Goal: Task Accomplishment & Management: Complete application form

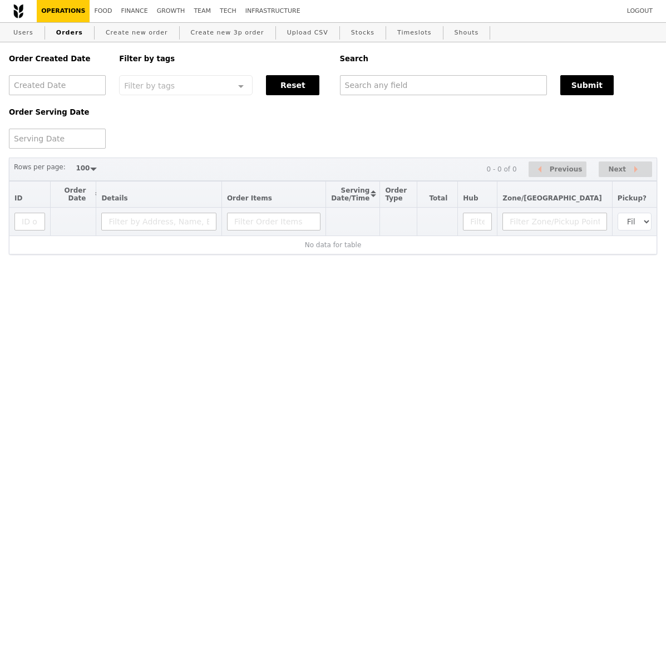
select select "100"
click at [425, 82] on input "text" at bounding box center [443, 85] width 207 height 20
select select "100"
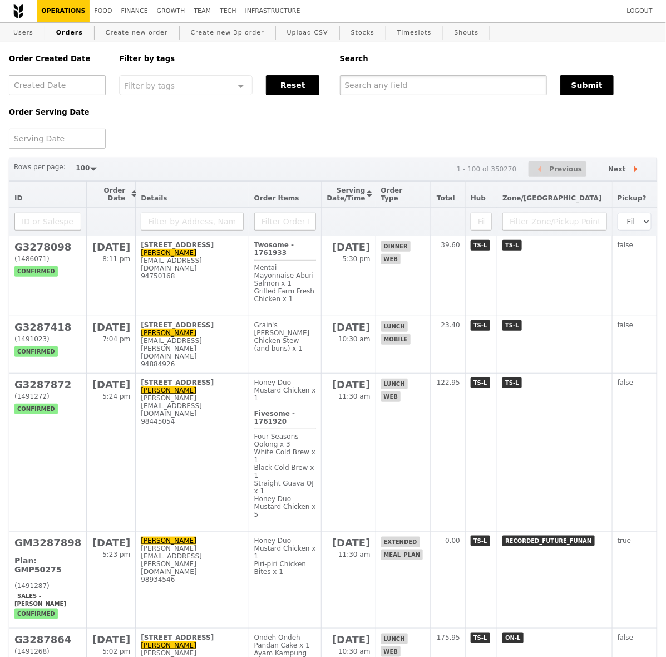
click at [371, 81] on input "text" at bounding box center [443, 85] width 207 height 20
paste input "lim_gek_sang@moe.edu.sg"
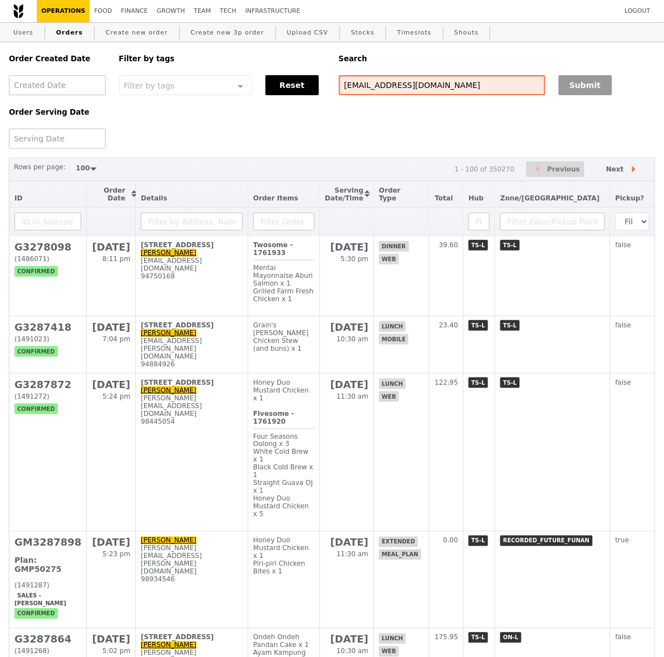
type input "lim_gek_sang@moe.edu.sg"
click at [569, 95] on button "Submit" at bounding box center [585, 85] width 53 height 20
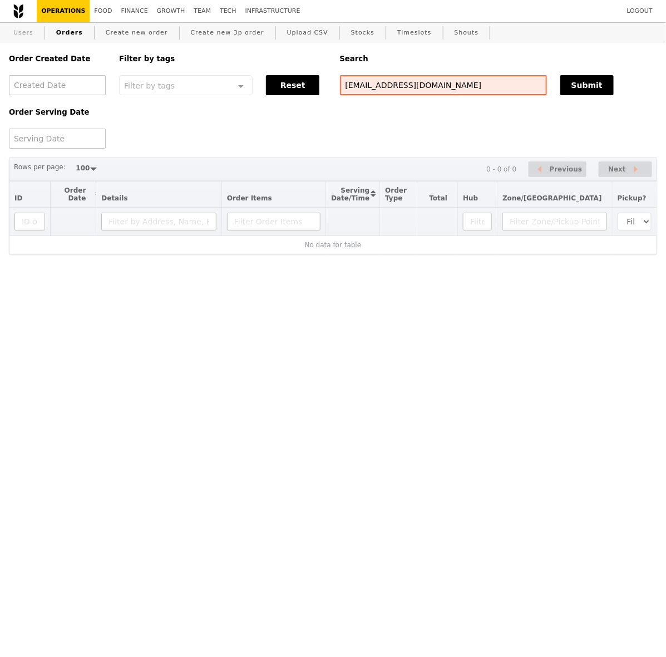
click at [22, 34] on link "Users" at bounding box center [23, 33] width 29 height 20
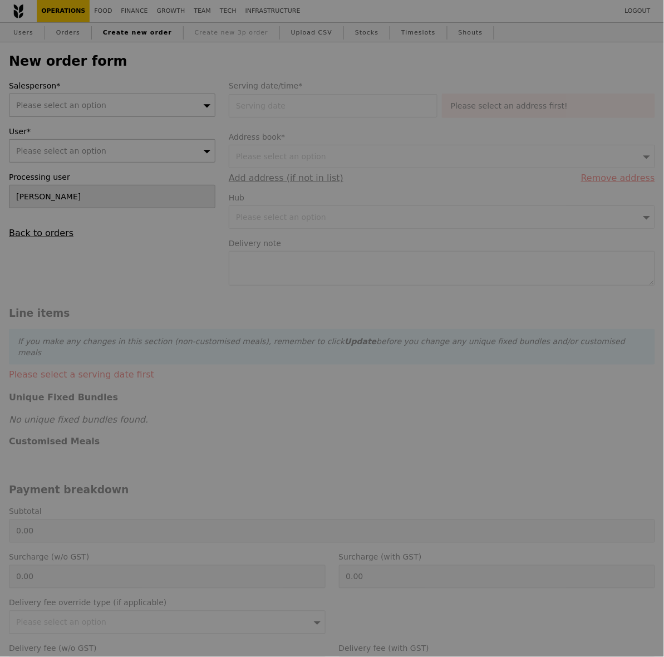
type input "Confirm"
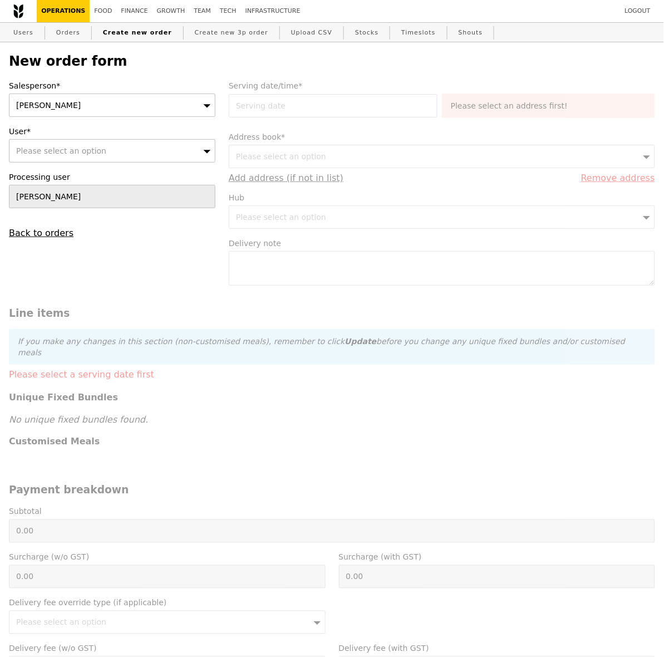
click at [109, 154] on div "Please select an option" at bounding box center [112, 150] width 207 height 23
type input "lim_gek_sang@moe.edu.sg"
type input "Confirm"
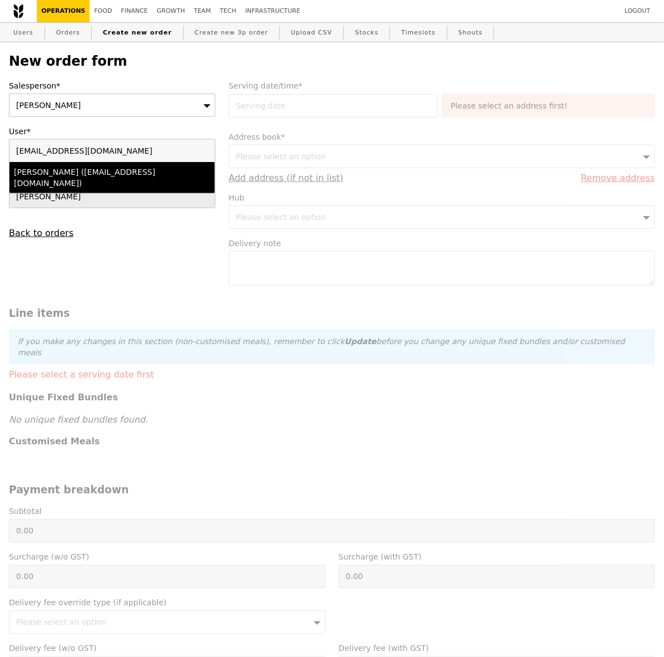
type input "lim_gek_sang@moe.edu.sg"
click at [104, 174] on div "Gek Sang (lim_gek_sang@moe.edu.sg)" at bounding box center [88, 177] width 148 height 22
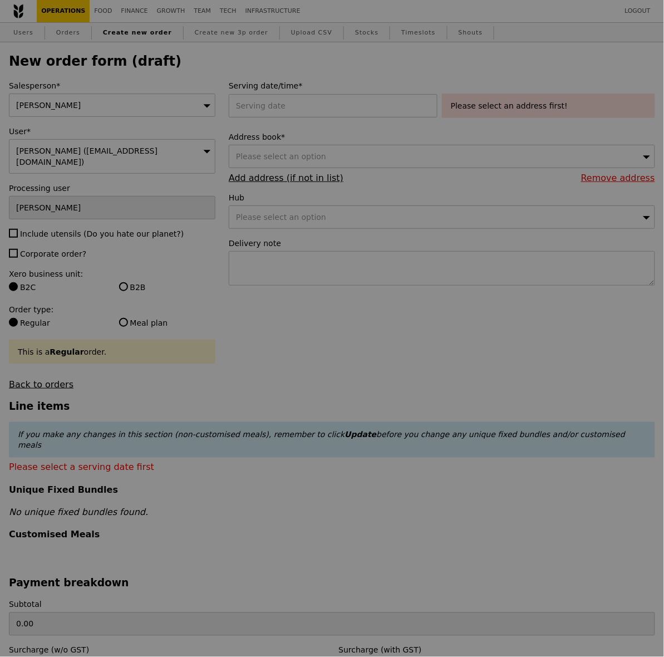
type input "Confirm"
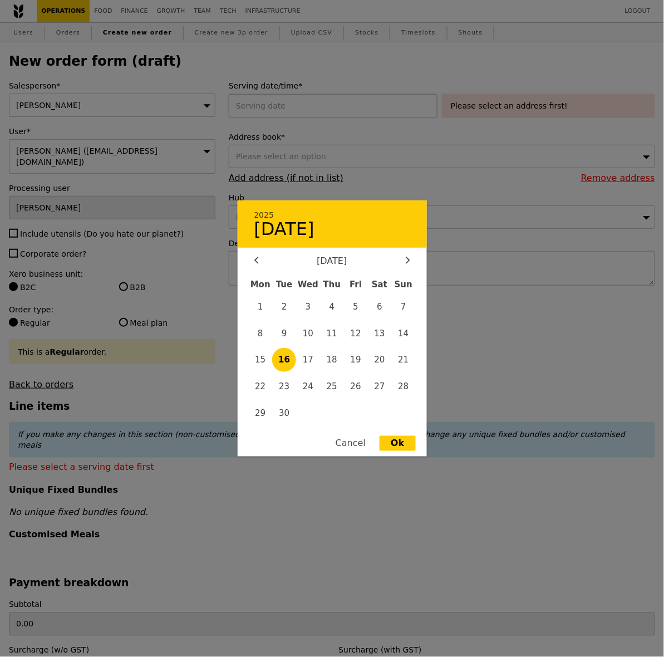
click at [310, 113] on div "2025 September 16 September 2025 Mon Tue Wed Thu Fri Sat Sun 1 2 3 4 5 6 7 8 9 …" at bounding box center [335, 105] width 213 height 23
click at [332, 362] on span "18" at bounding box center [332, 360] width 24 height 24
type input "18 Sep 2025"
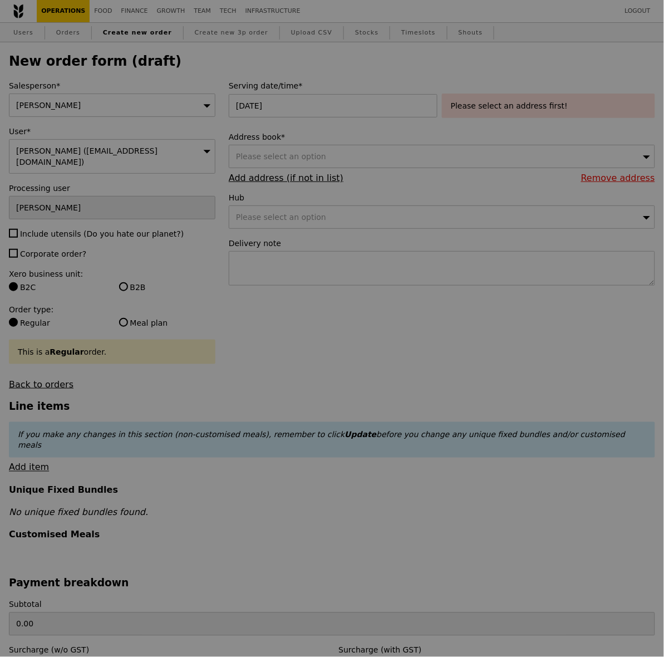
type input "Confirm"
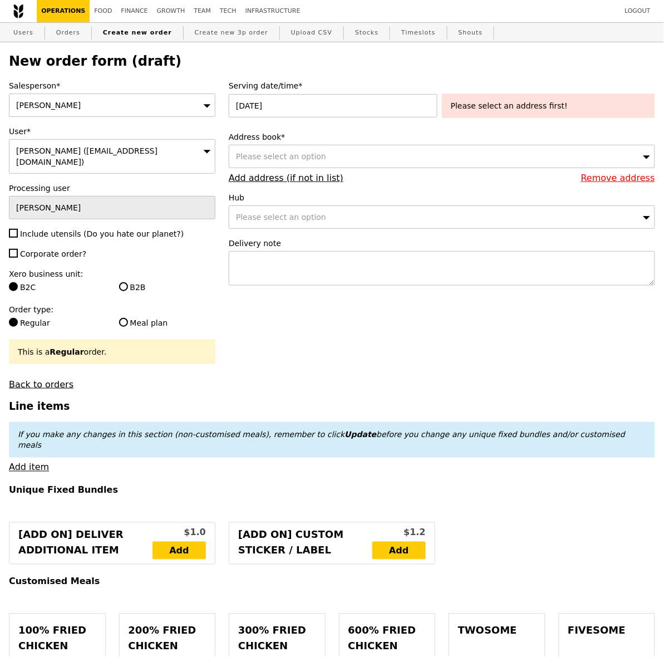
click at [383, 159] on div "Please select an option" at bounding box center [442, 156] width 426 height 23
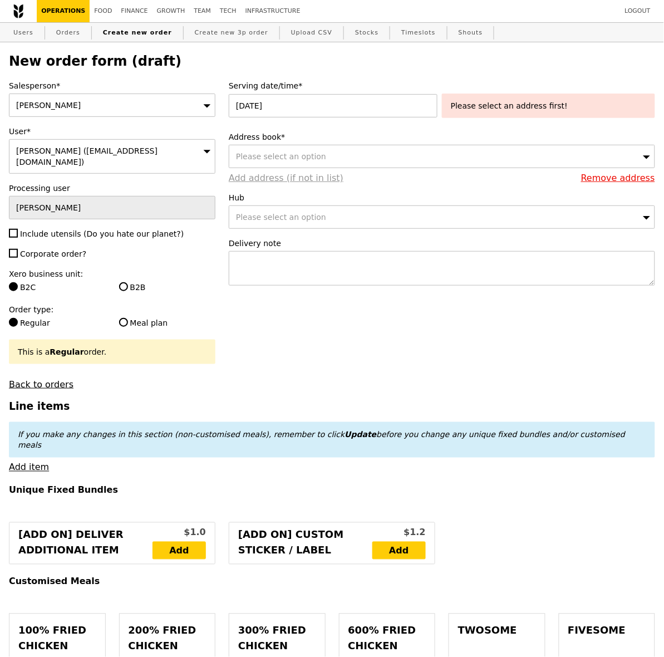
click at [305, 183] on link "Add address (if not in list)" at bounding box center [286, 178] width 115 height 11
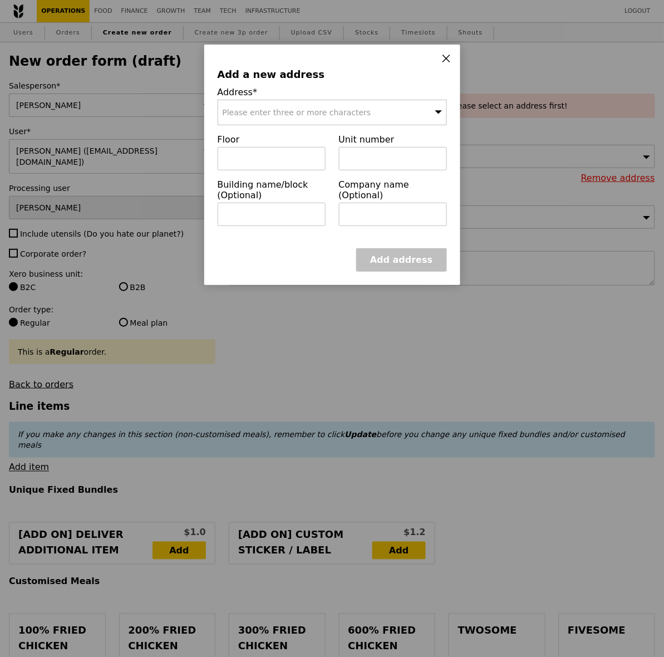
click at [293, 128] on div "Address* Please enter three or more characters" at bounding box center [332, 110] width 243 height 47
click at [304, 121] on div "Please enter three or more characters" at bounding box center [332, 113] width 229 height 26
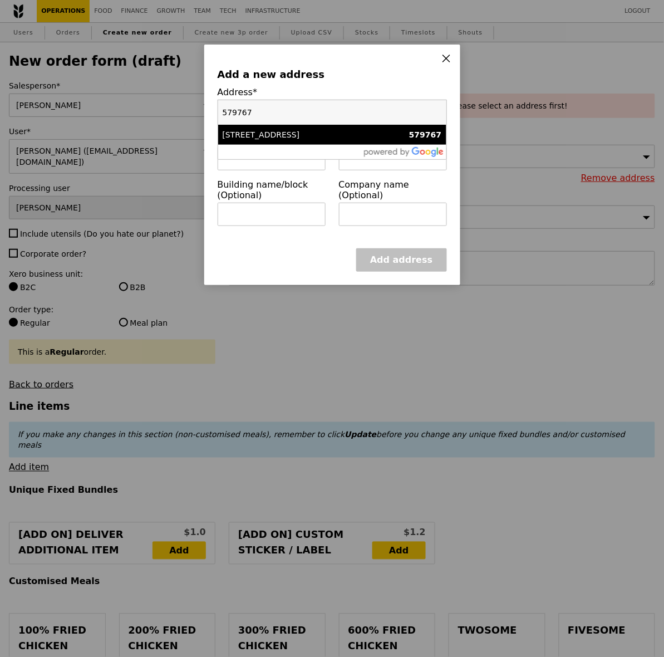
type input "579767"
click at [306, 133] on div "[STREET_ADDRESS]" at bounding box center [305, 134] width 165 height 11
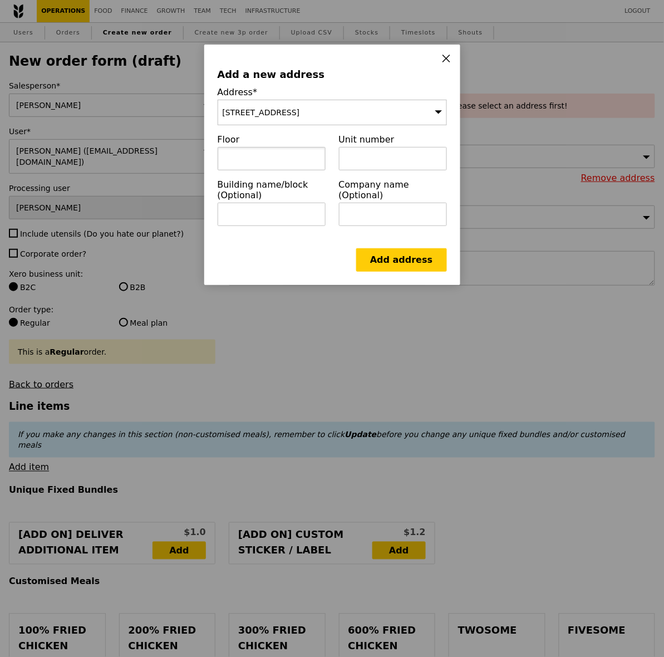
click at [298, 160] on input "text" at bounding box center [272, 158] width 108 height 23
click at [269, 216] on input "text" at bounding box center [272, 214] width 108 height 23
click at [371, 203] on input "text" at bounding box center [393, 214] width 108 height 23
paste input "Catholic High School"
type input "Catholic High School"
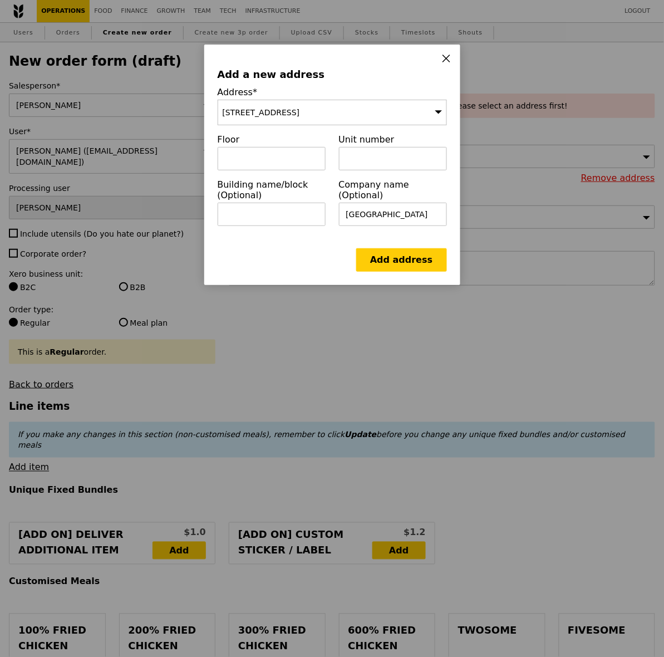
click at [282, 272] on div "Add address" at bounding box center [332, 259] width 229 height 23
click at [263, 218] on input "text" at bounding box center [272, 214] width 108 height 23
click at [407, 270] on link "Add address" at bounding box center [401, 259] width 90 height 23
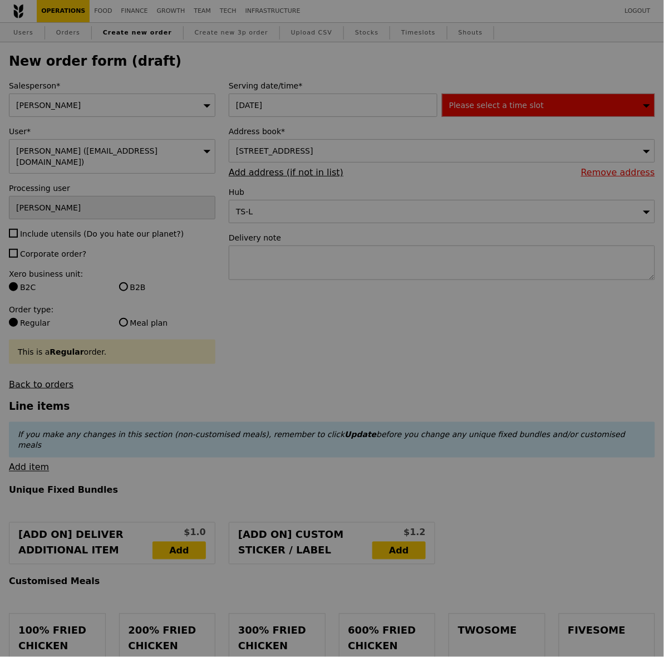
type input "Confirm"
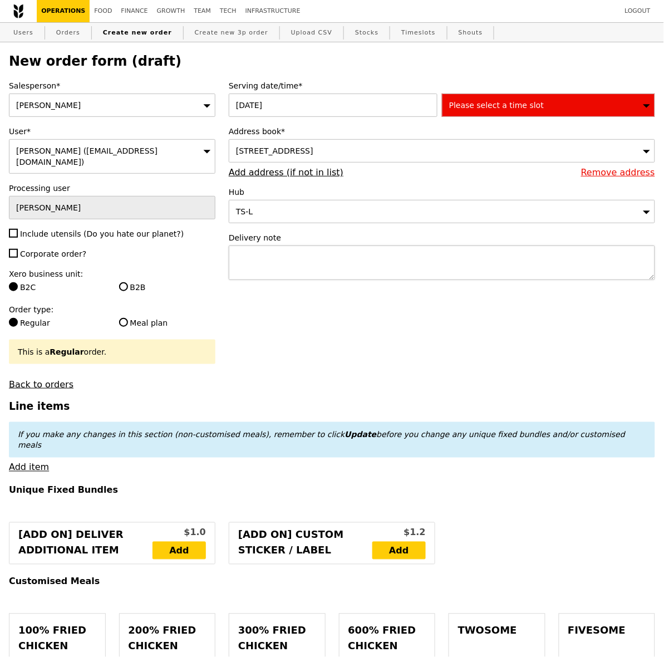
drag, startPoint x: 252, startPoint y: 292, endPoint x: 267, endPoint y: 271, distance: 26.7
click at [252, 290] on div "Serving date/time* 18 Sep 2025 Please select a time slot Address book* 9 Bishan…" at bounding box center [442, 185] width 440 height 211
click at [269, 268] on textarea at bounding box center [442, 263] width 426 height 35
paste textarea "send to Secondary School general office (on the left of the Clock tower), call …"
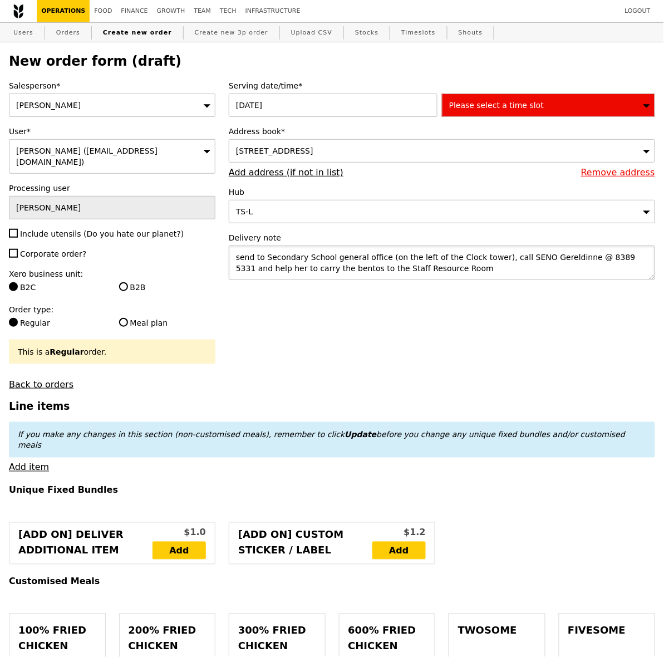
type textarea "send to Secondary School general office (on the left of the Clock tower), call …"
type input "Confirm"
click at [549, 262] on textarea "send to Secondary School general office (on the left of the Clock tower), call …" at bounding box center [442, 263] width 426 height 35
click at [487, 276] on textarea "send to Secondary School general office (on the left of the Clock tower), call …" at bounding box center [442, 263] width 426 height 35
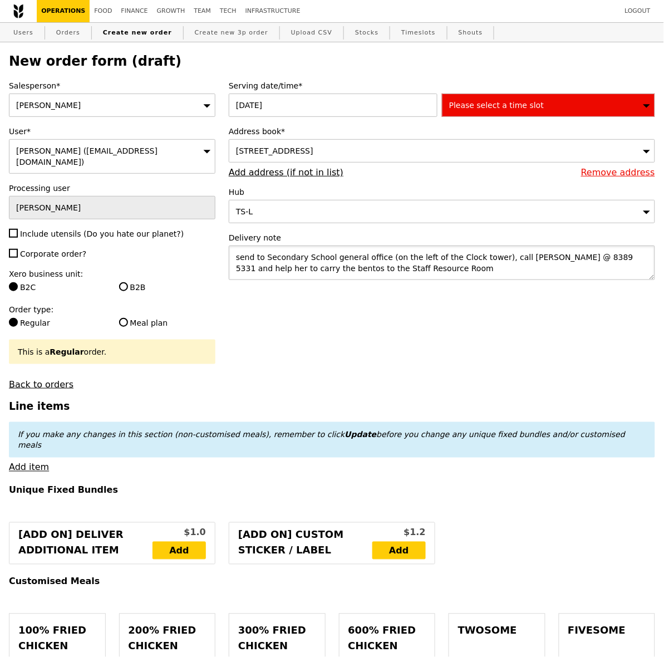
click at [436, 277] on textarea "send to Secondary School general office (on the left of the Clock tower), call …" at bounding box center [442, 263] width 426 height 35
drag, startPoint x: 238, startPoint y: 262, endPoint x: 231, endPoint y: 260, distance: 7.4
click at [231, 260] on textarea "send to Secondary School general office (on the left of the Clock tower), call …" at bounding box center [442, 263] width 426 height 35
click at [404, 274] on textarea "Send to Secondary School general office (on the left of the Clock tower), call …" at bounding box center [442, 263] width 426 height 35
click at [486, 258] on textarea "Send to Secondary School general office (on the left of the Clock tower), call …" at bounding box center [442, 263] width 426 height 35
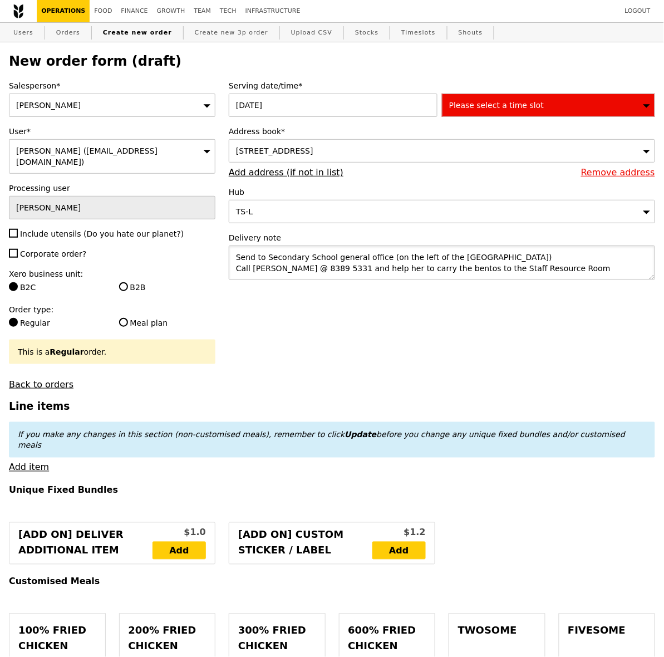
click at [498, 267] on textarea "Send to Secondary School general office (on the left of the Clock tower) Call S…" at bounding box center [442, 263] width 426 height 35
click at [545, 266] on textarea "Send to Secondary School general office (on the left of the Clock tower) Call S…" at bounding box center [442, 263] width 426 height 35
click at [234, 268] on textarea "Send to Secondary School general office (on the left of the Clock tower) Call S…" at bounding box center [442, 263] width 426 height 35
type textarea "Send to Secondary School general office (on the left of the Clock tower) Call S…"
type input "Confirm"
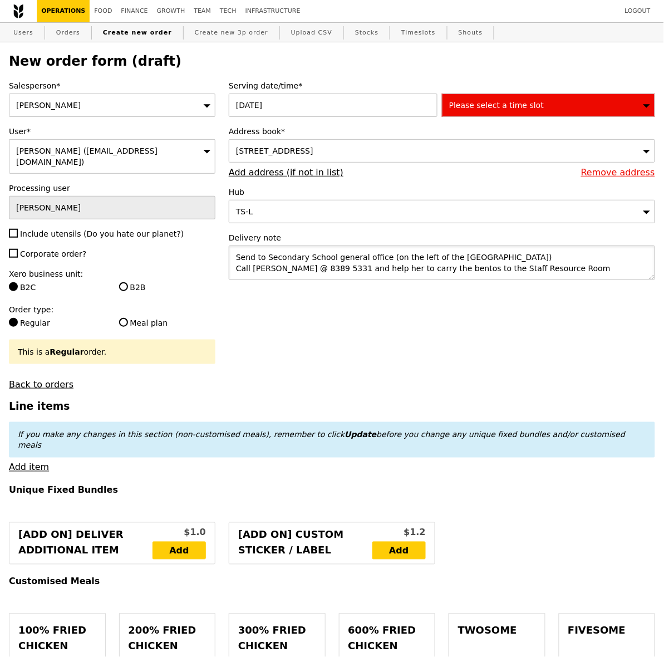
click at [269, 258] on textarea "Send to Secondary School general office (on the left of the Clock tower) Call S…" at bounding box center [442, 263] width 426 height 35
paste textarea "Call Priscilla at 91257237"
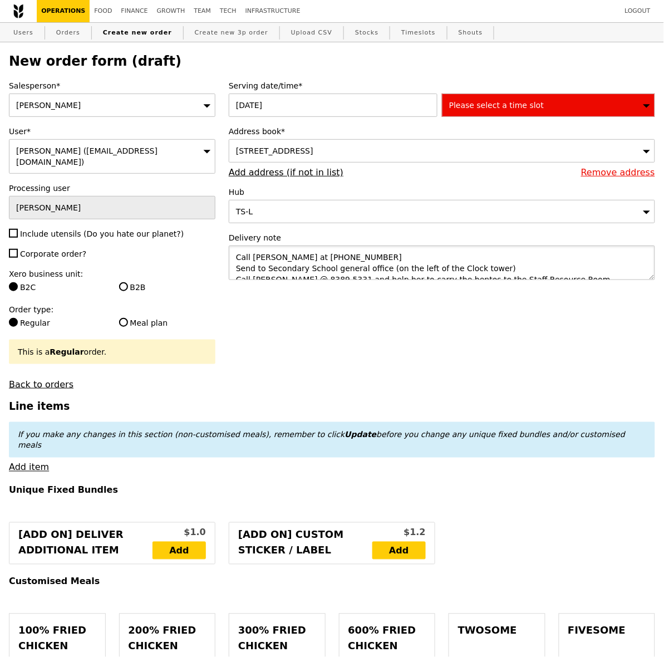
type textarea "Call Priscilla at 91257237 Send to Secondary School general office (on the left…"
click at [56, 229] on span "Include utensils (Do you hate our planet?)" at bounding box center [102, 233] width 164 height 9
click at [18, 229] on input "Include utensils (Do you hate our planet?)" at bounding box center [13, 233] width 9 height 9
checkbox input "true"
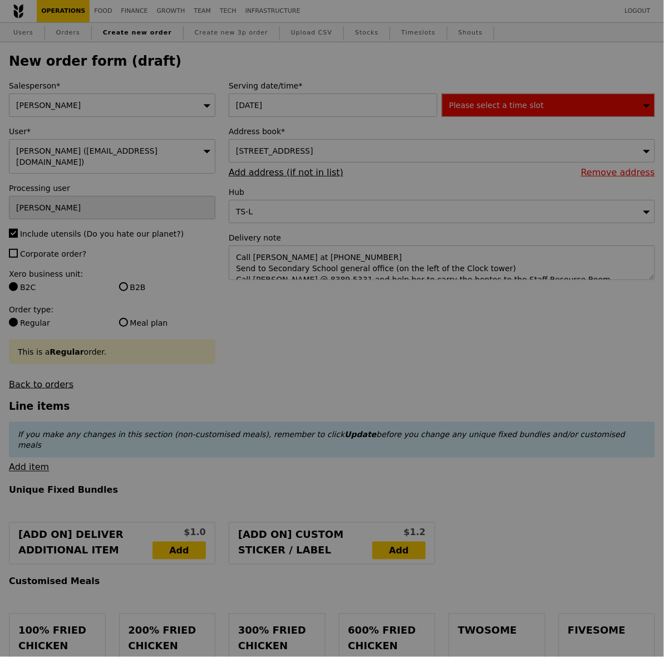
click at [50, 248] on div at bounding box center [332, 328] width 664 height 657
type input "Confirm"
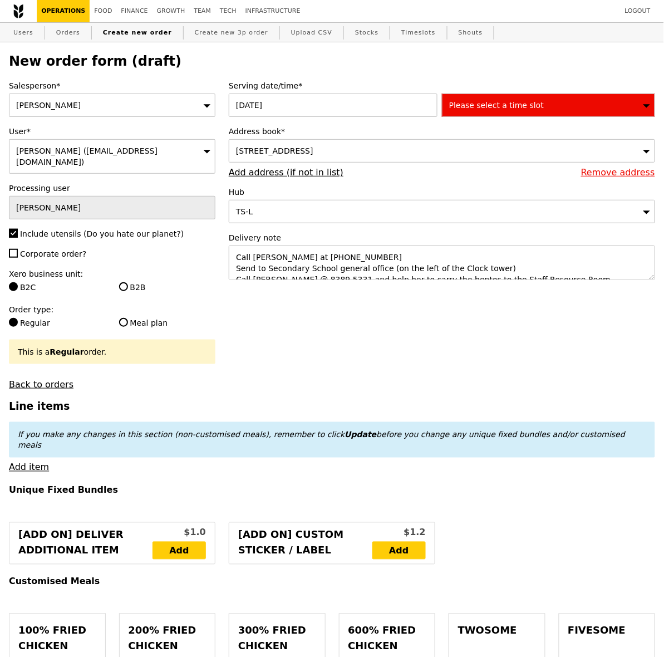
click at [47, 249] on span "Corporate order?" at bounding box center [53, 253] width 66 height 9
click at [18, 249] on input "Corporate order?" at bounding box center [13, 253] width 9 height 9
checkbox input "true"
click at [129, 282] on label "B2B" at bounding box center [167, 287] width 96 height 11
click at [128, 282] on input "B2B" at bounding box center [123, 286] width 9 height 9
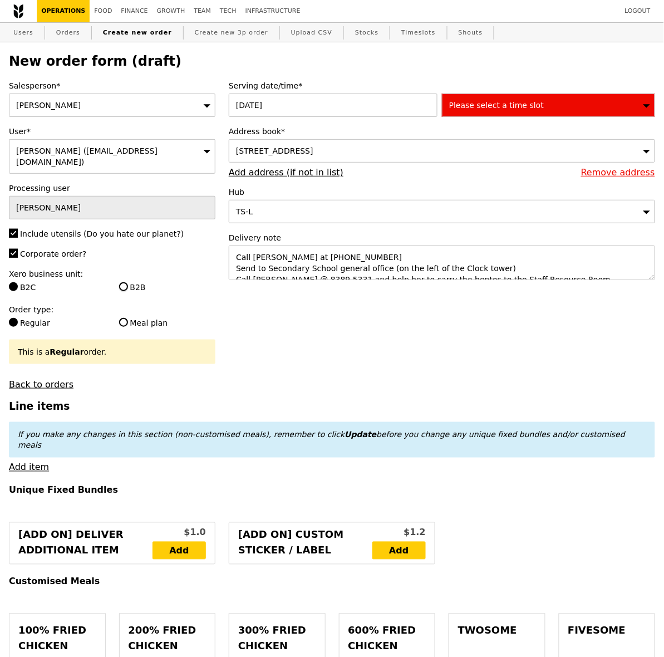
radio input "true"
type input "Loading..."
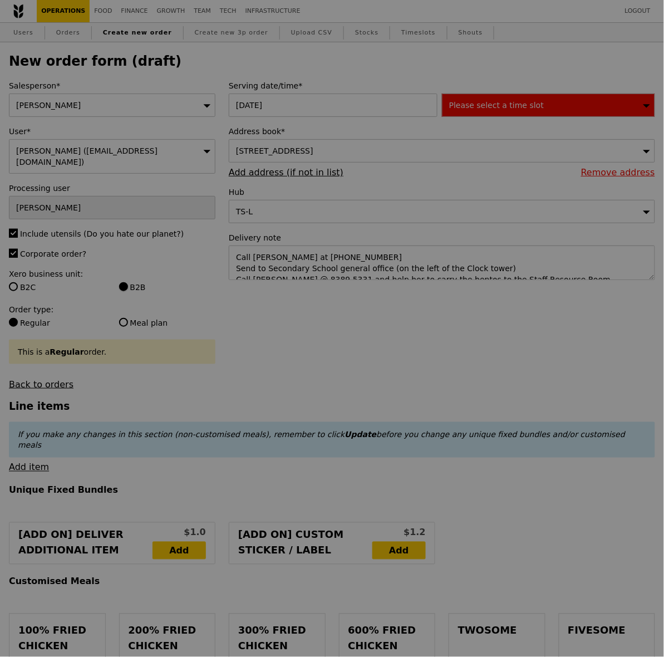
type input "9.08"
type input "9.90"
type input "Confirm"
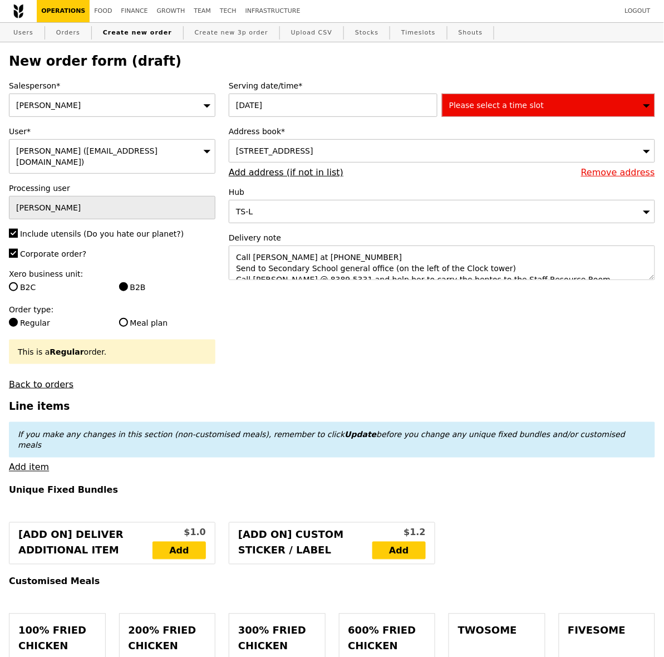
click at [555, 110] on div "Please select a time slot" at bounding box center [548, 105] width 213 height 23
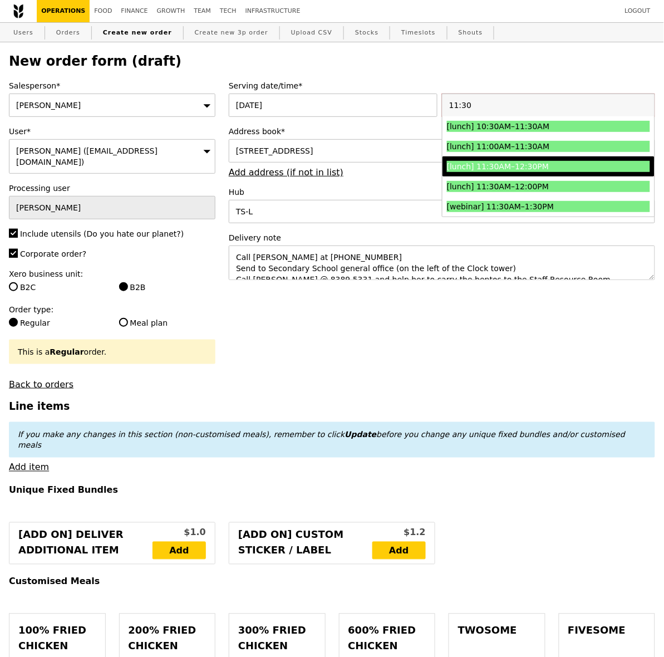
type input "11:30"
click at [529, 161] on li "[lunch] 11:30AM–12:30PM" at bounding box center [549, 166] width 212 height 20
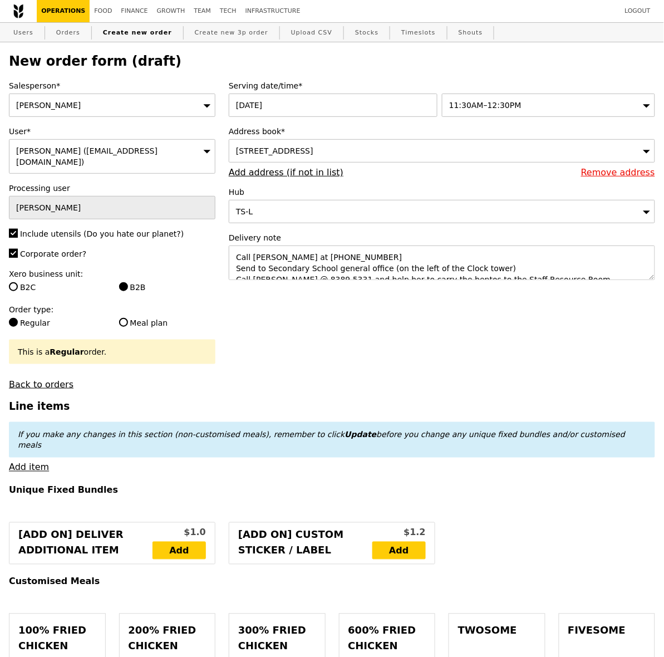
type input "Confirm"
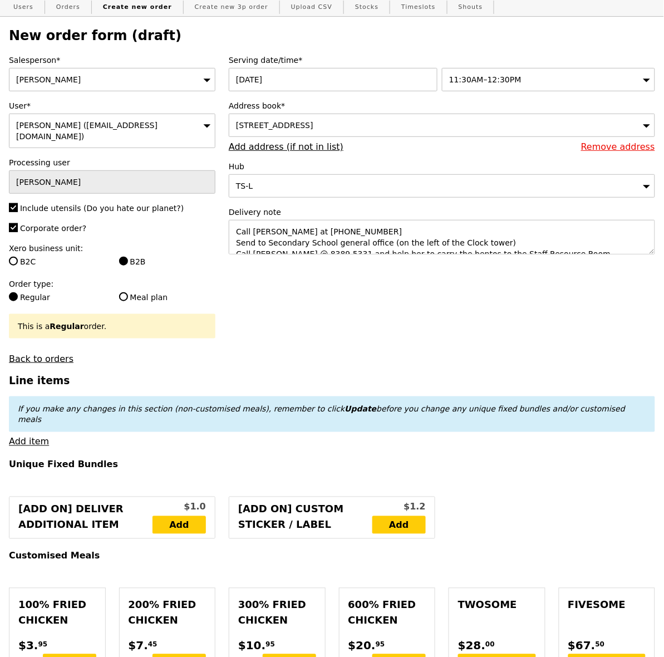
scroll to position [70, 0]
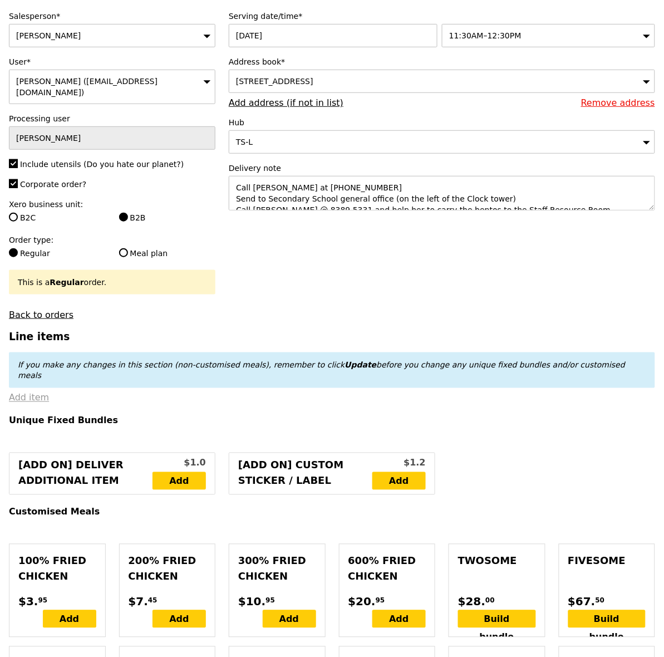
click at [20, 393] on link "Add item" at bounding box center [29, 398] width 40 height 11
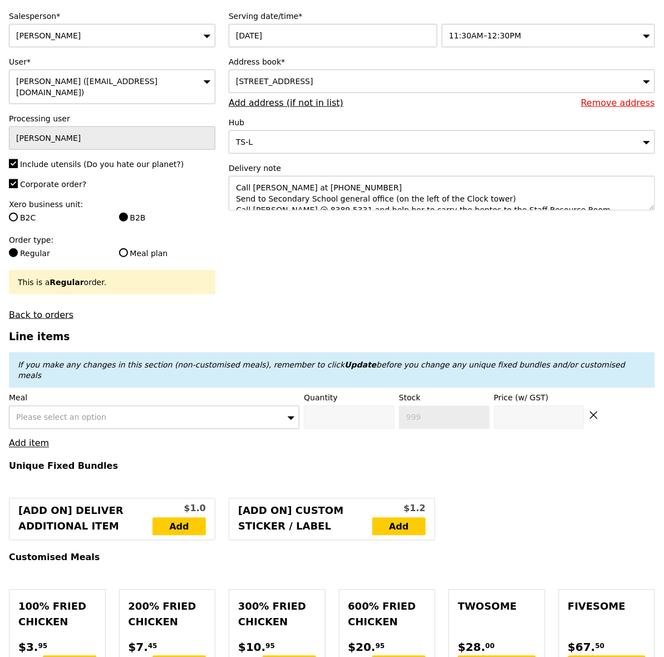
click at [129, 406] on div "Please select an option" at bounding box center [154, 417] width 291 height 23
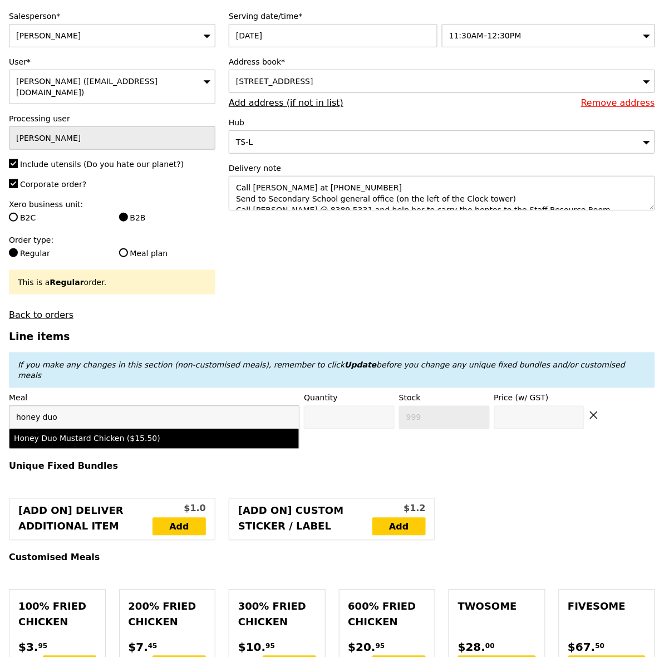
type input "honey duo"
click at [127, 433] on div "Honey Duo Mustard Chicken ($15.50)" at bounding box center [119, 438] width 210 height 11
type input "Confirm anyway"
type input "0"
type input "478"
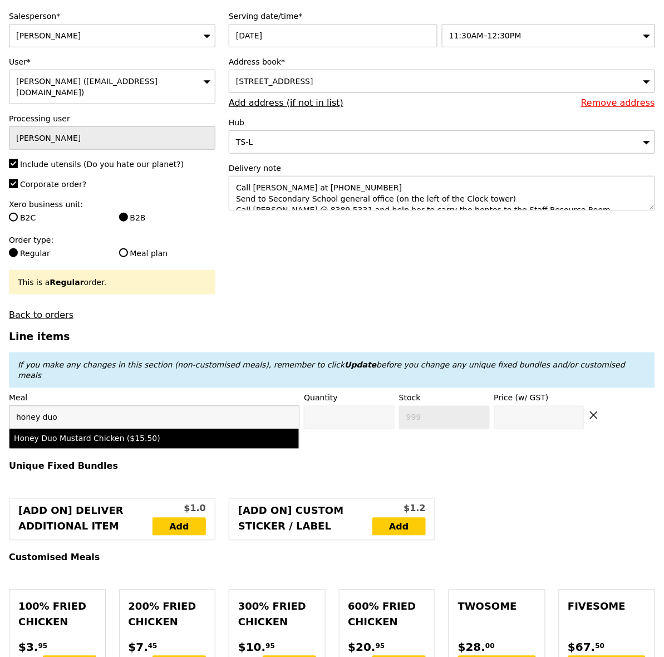
type input "15.5"
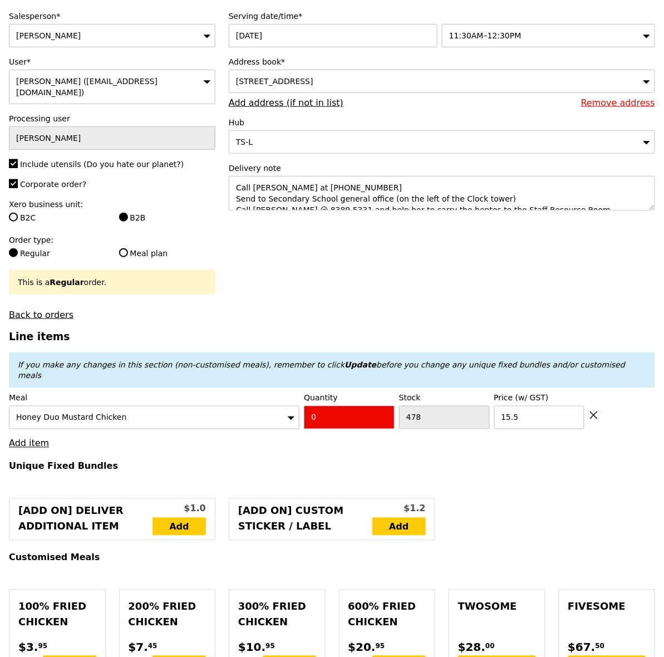
drag, startPoint x: 325, startPoint y: 399, endPoint x: 301, endPoint y: 397, distance: 24.0
click at [301, 397] on div "Meal Honey Duo Mustard Chicken Quantity 0 Stock 478 Price (w/ GST) 15.5" at bounding box center [332, 411] width 646 height 37
type input "Confirm"
type input "8"
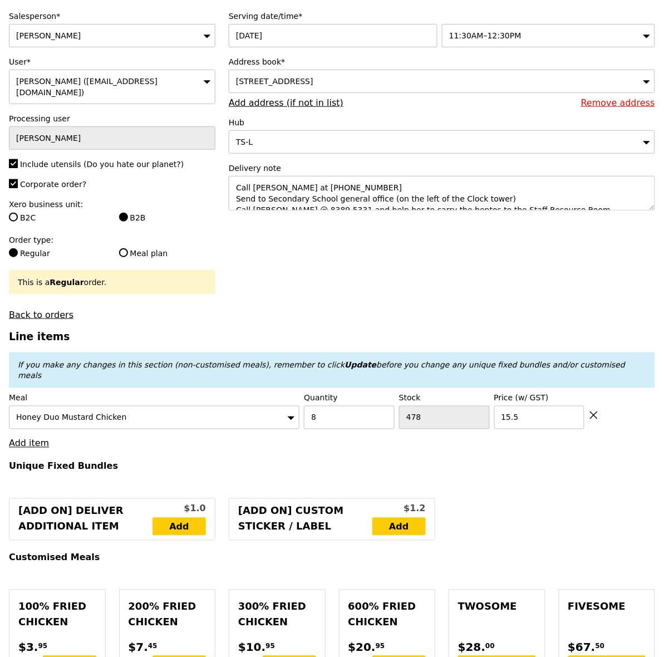
type input "Loading..."
click at [41, 438] on link "Add item" at bounding box center [29, 443] width 40 height 11
type input "124.00"
type input "3.62"
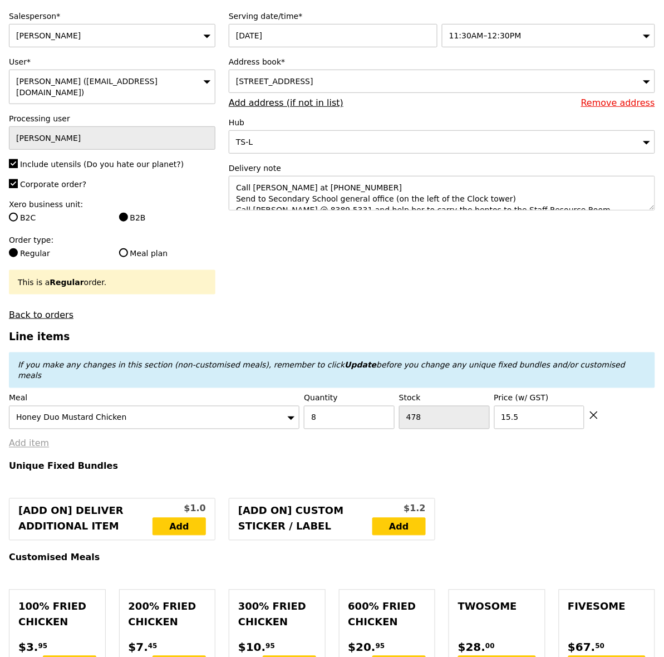
type input "3.95"
type input "127.95"
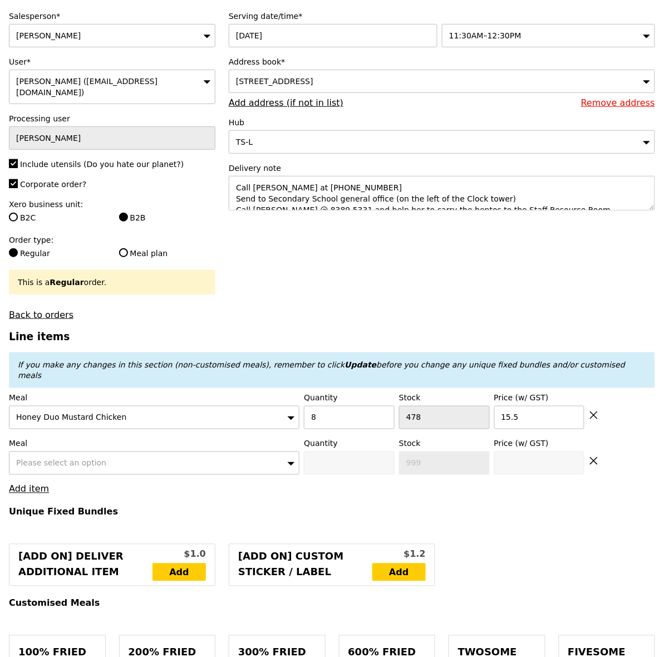
click at [66, 459] on span "Please select an option" at bounding box center [61, 463] width 90 height 9
type input "Confirm"
type input "ayam"
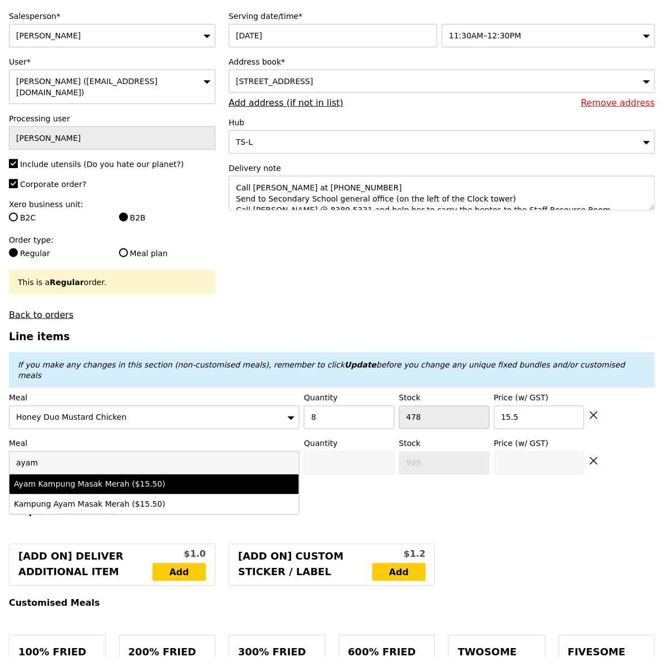
drag, startPoint x: 109, startPoint y: 467, endPoint x: 307, endPoint y: 468, distance: 198.8
click at [110, 479] on div "Ayam Kampung Masak Merah ($15.50)" at bounding box center [119, 484] width 210 height 11
type input "Confirm anyway"
type input "0"
type input "475"
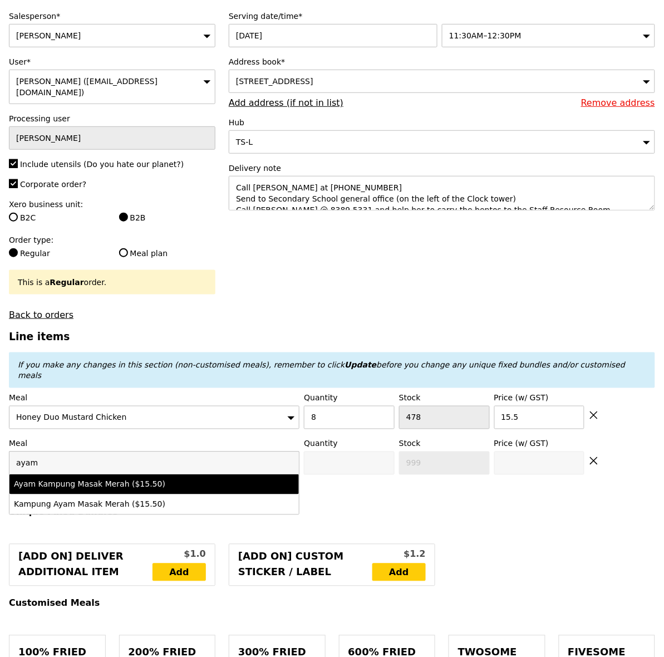
type input "15.5"
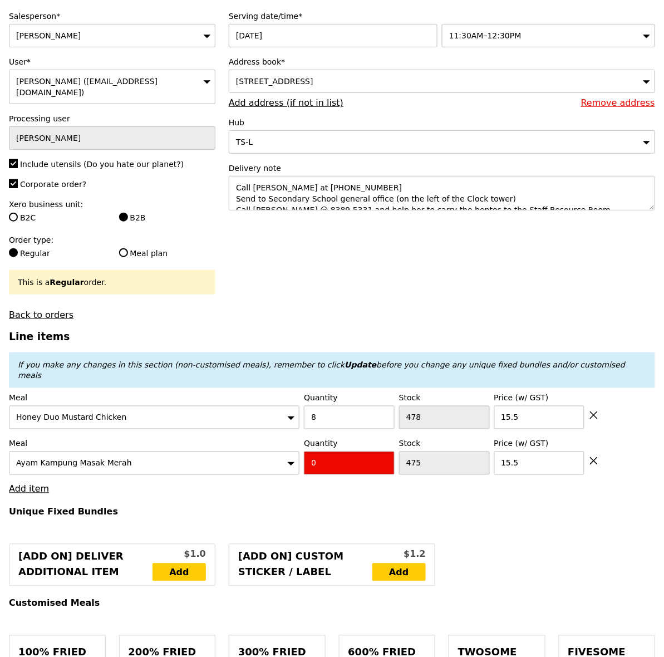
drag, startPoint x: 331, startPoint y: 448, endPoint x: 303, endPoint y: 450, distance: 27.9
click at [303, 450] on div "Meal Ayam Kampung Masak Merah Quantity 0 Stock 475 Price (w/ GST) 15.5" at bounding box center [332, 456] width 646 height 37
type input "Confirm"
type input "8"
click at [37, 484] on link "Add item" at bounding box center [29, 489] width 40 height 11
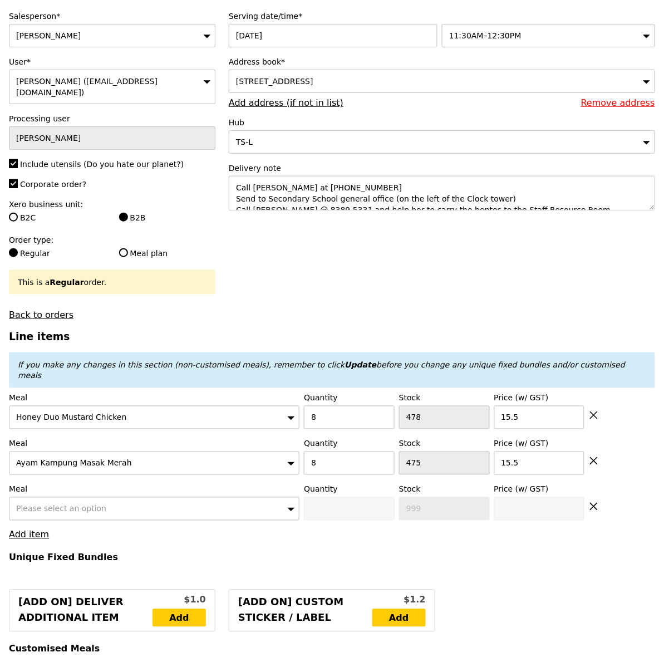
click at [61, 504] on span "Please select an option" at bounding box center [61, 508] width 90 height 9
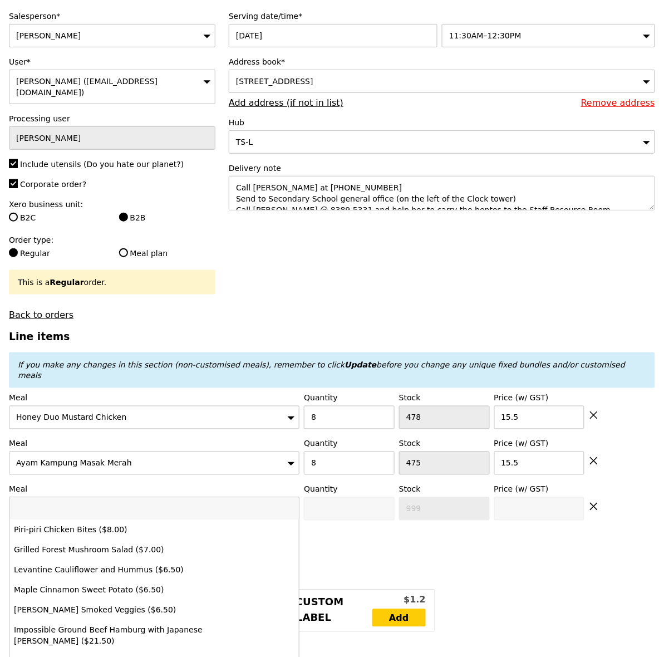
type input "Loading..."
type input "248.00"
type input "251.95"
type input "Confirm"
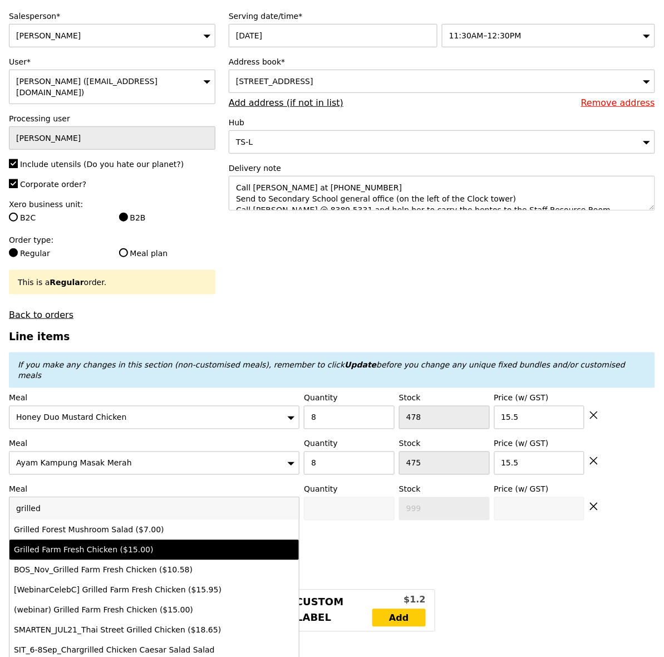
type input "grilled"
click at [81, 545] on div "Grilled Farm Fresh Chicken ($15.00)" at bounding box center [119, 550] width 210 height 11
type input "Confirm anyway"
type input "0"
type input "424"
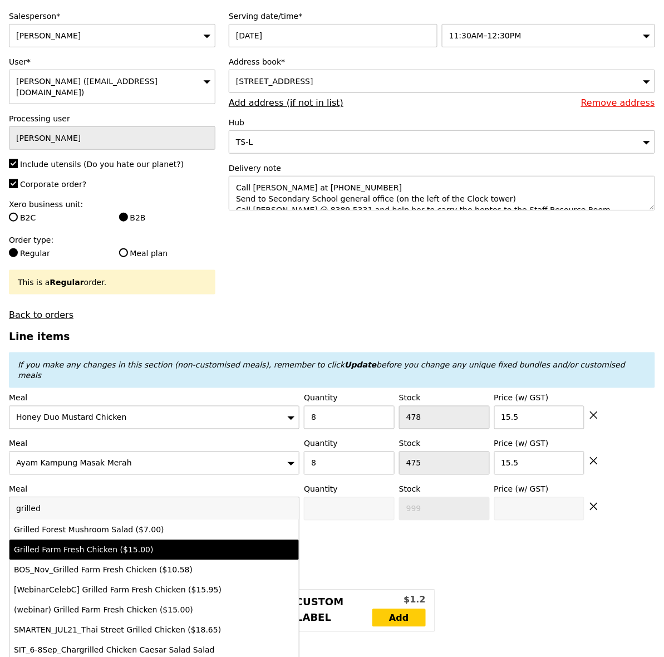
type input "15.0"
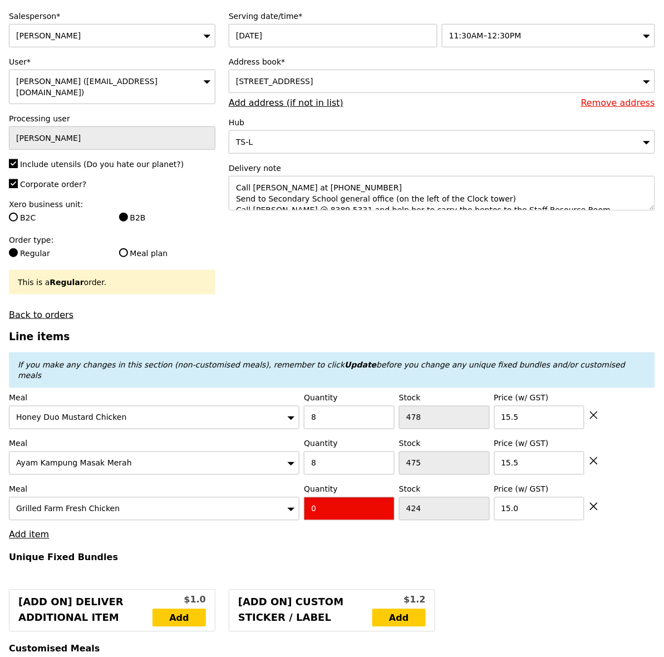
drag, startPoint x: 337, startPoint y: 494, endPoint x: 293, endPoint y: 499, distance: 44.2
click at [293, 499] on div "Meal Grilled Farm Fresh Chicken Quantity 0 Stock 424 Price (w/ GST) 15.0" at bounding box center [332, 502] width 646 height 37
type input "Confirm"
type input "8"
click at [28, 529] on link "Add item" at bounding box center [29, 534] width 40 height 11
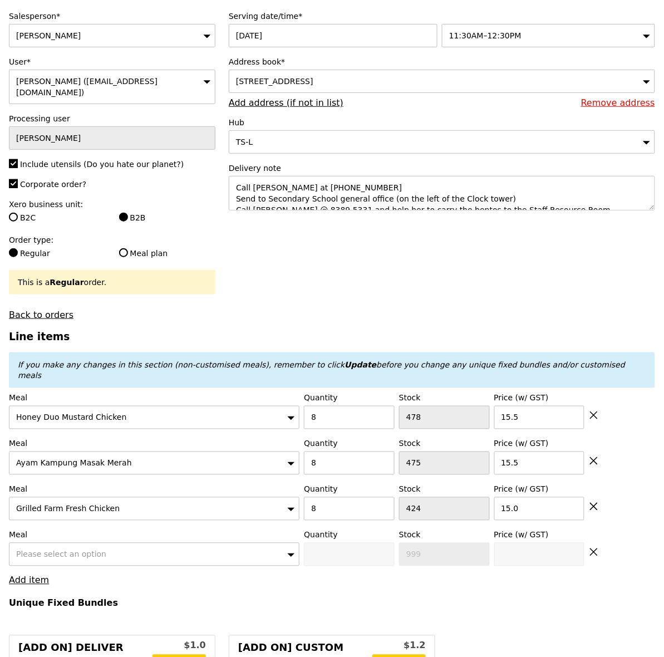
click at [34, 550] on span "Please select an option" at bounding box center [61, 554] width 90 height 9
type input "Loading..."
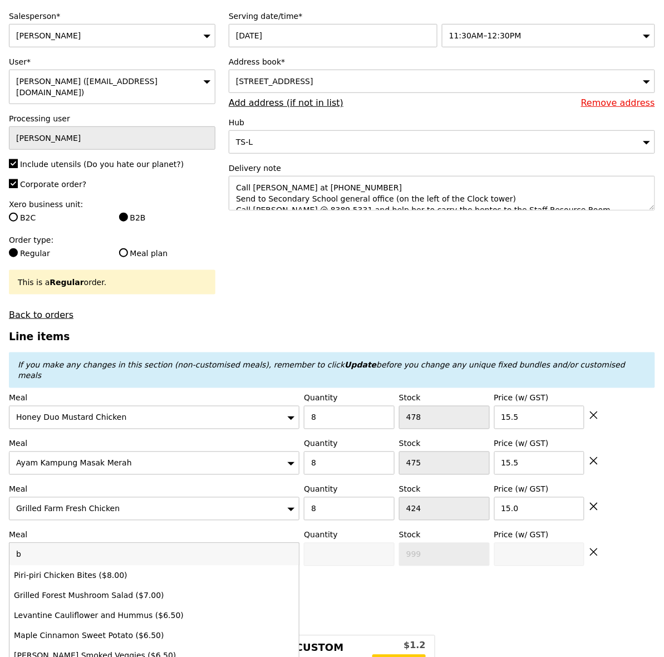
type input "ba"
type input "368.00"
type input "371.95"
type input "basil"
type input "Confirm"
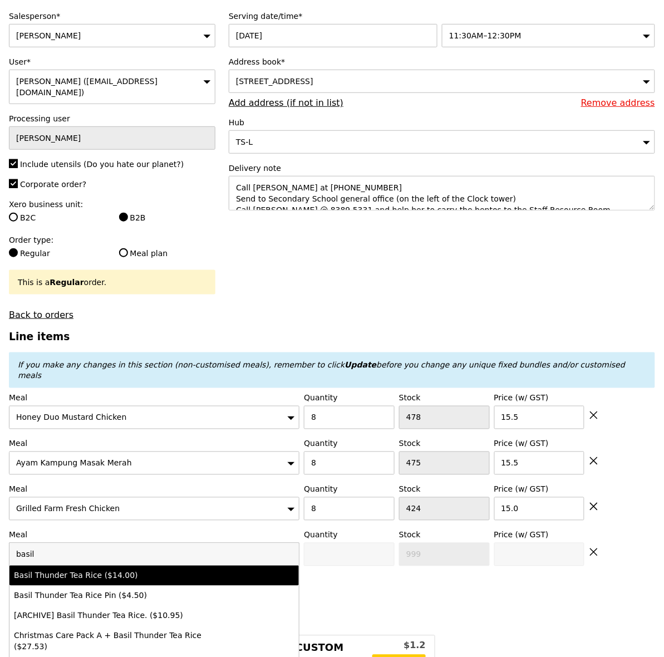
type input "basil"
click at [62, 570] on div "Basil Thunder Tea Rice ($14.00)" at bounding box center [119, 575] width 210 height 11
type input "Confirm anyway"
type input "0"
type input "480"
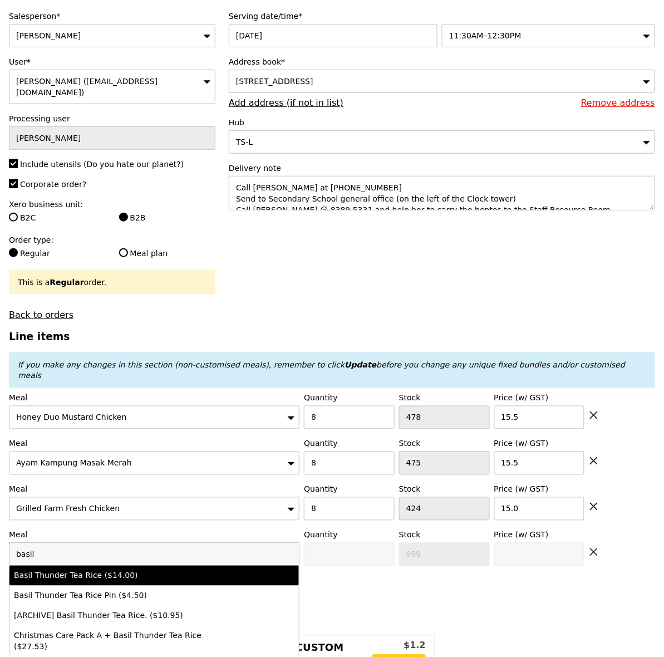
type input "14.0"
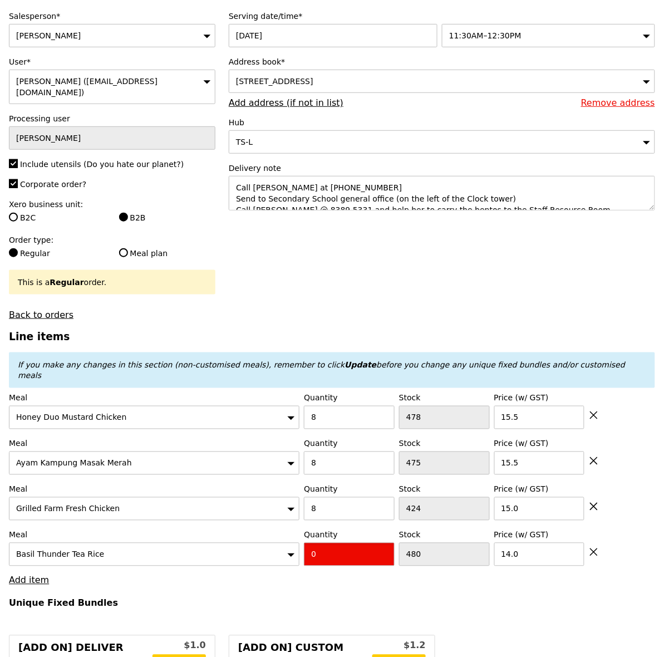
drag, startPoint x: 321, startPoint y: 539, endPoint x: 296, endPoint y: 530, distance: 26.1
click at [296, 530] on div "Meal Basil Thunder Tea Rice Quantity 0 Stock 480 Price (w/ GST) 14.0" at bounding box center [332, 547] width 646 height 37
type input "Confirm"
type input "8"
click at [19, 575] on link "Add item" at bounding box center [29, 580] width 40 height 11
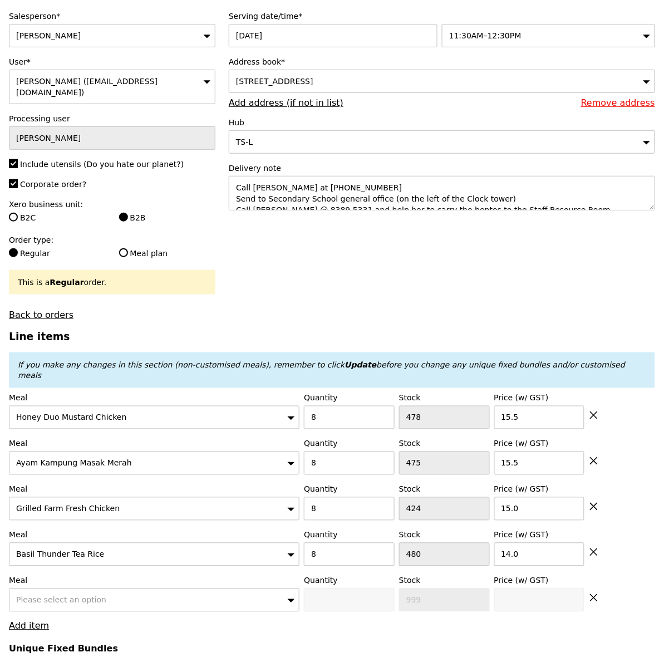
click at [55, 589] on div "Please select an option" at bounding box center [154, 600] width 291 height 23
type input "Loading..."
type input "tha"
type input "480.00"
type input "483.95"
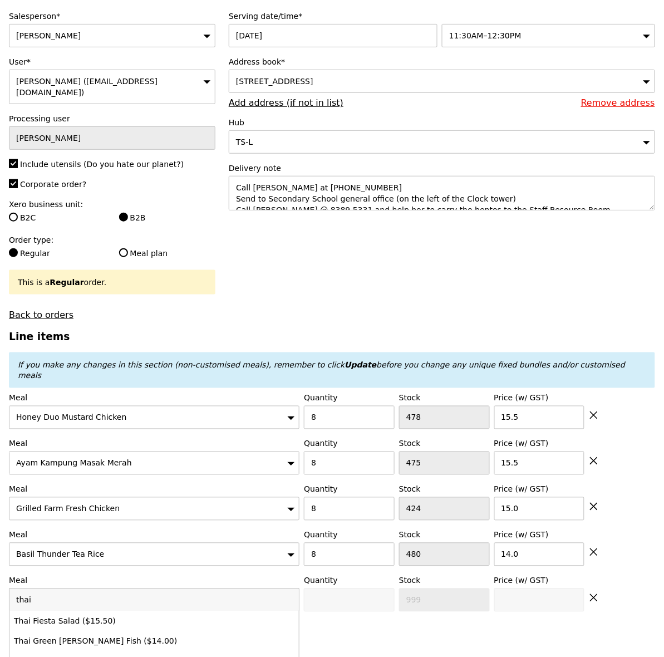
type input "thai f"
type input "Confirm"
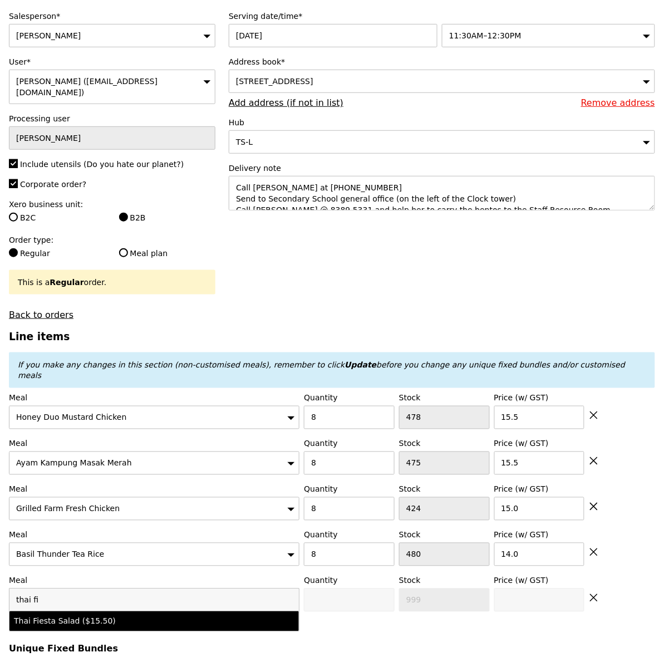
type input "thai fi"
click at [68, 616] on div "Thai Fiesta Salad ($15.50)" at bounding box center [119, 621] width 210 height 11
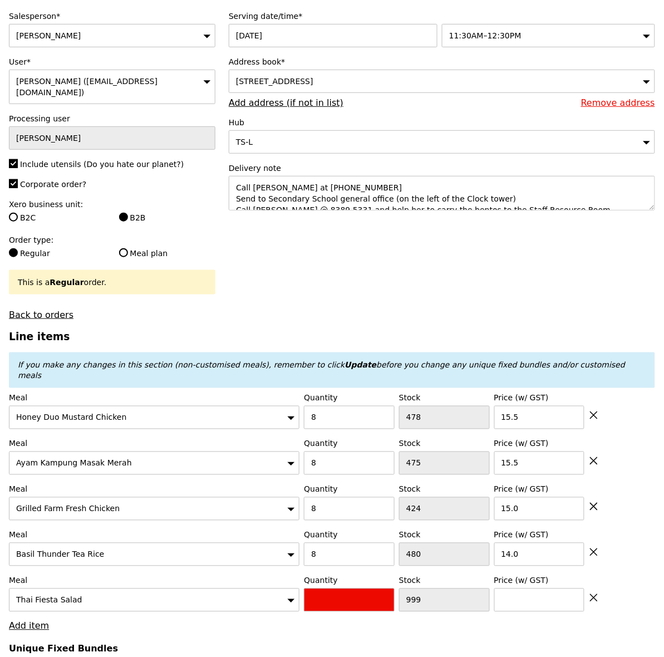
type input "Confirm anyway"
type input "0"
type input "498"
type input "15.5"
drag, startPoint x: 334, startPoint y: 582, endPoint x: 308, endPoint y: 575, distance: 27.2
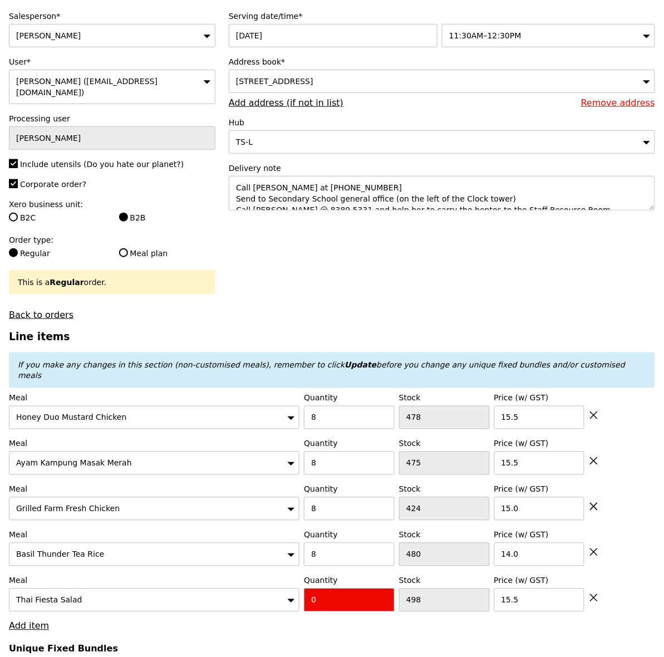
click at [308, 589] on input "0" at bounding box center [349, 600] width 91 height 23
type input "Confirm"
type input "3"
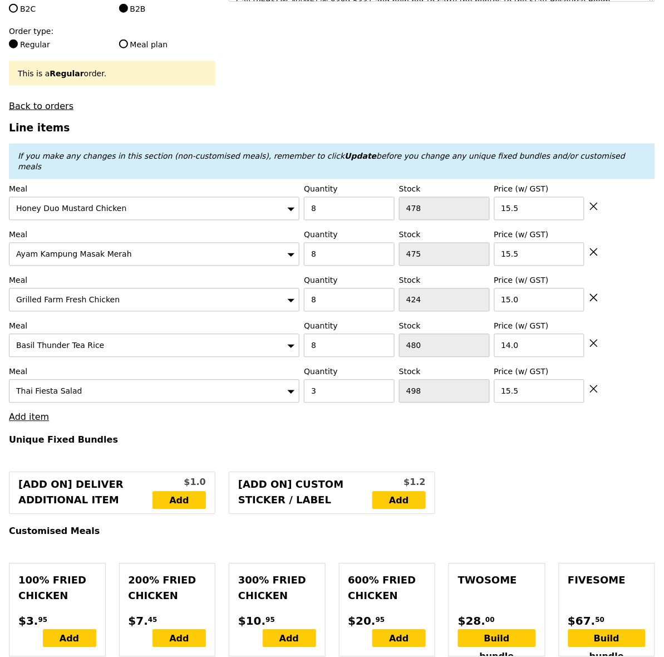
type input "Loading..."
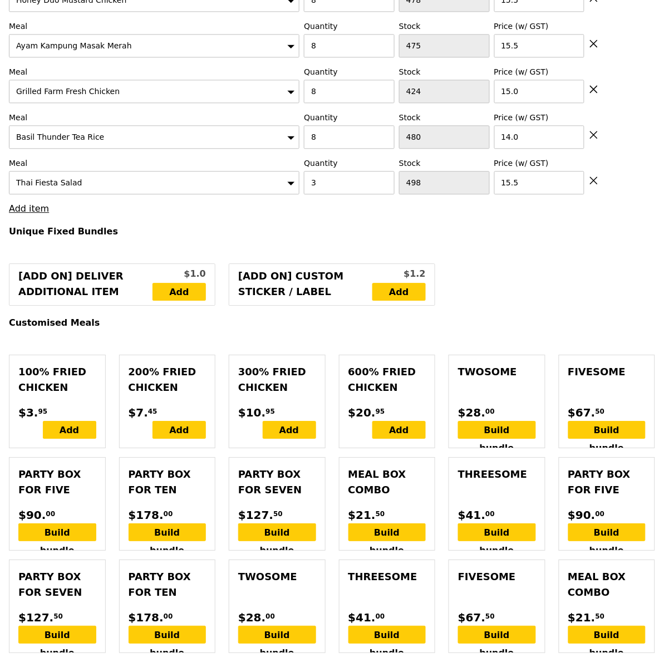
type input "526.50"
type input "530.45"
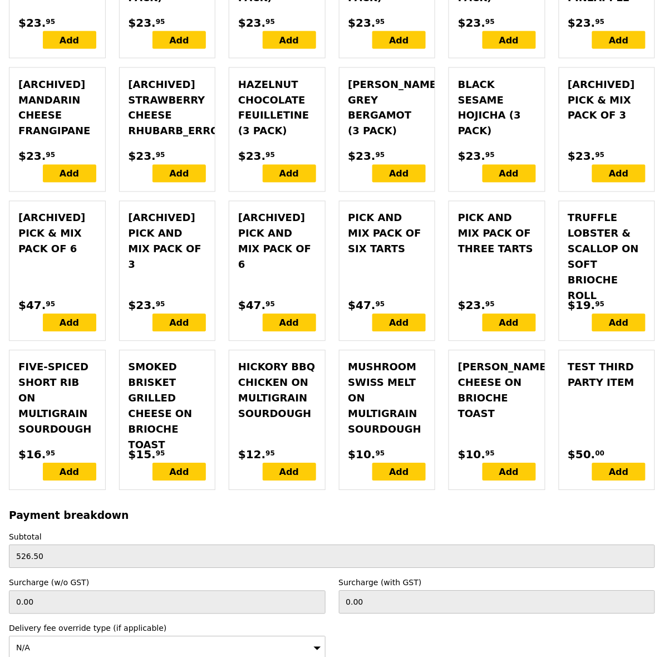
scroll to position [3314, 0]
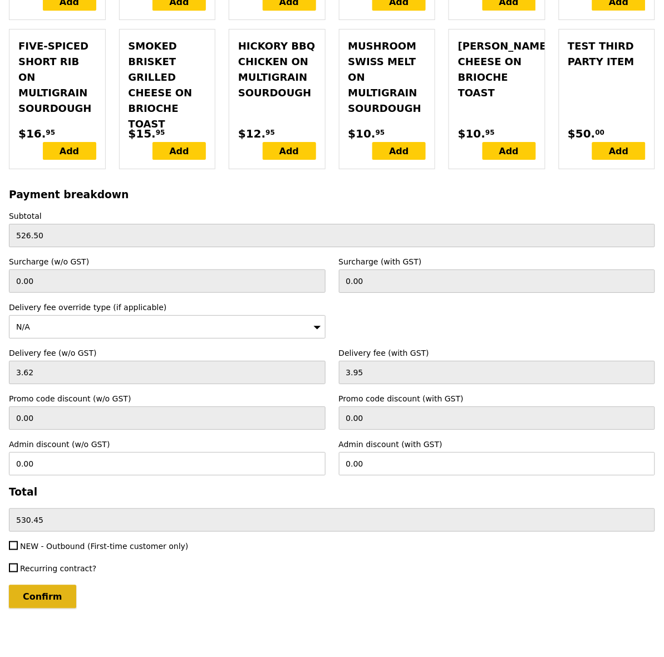
click at [48, 586] on input "Confirm" at bounding box center [42, 596] width 67 height 23
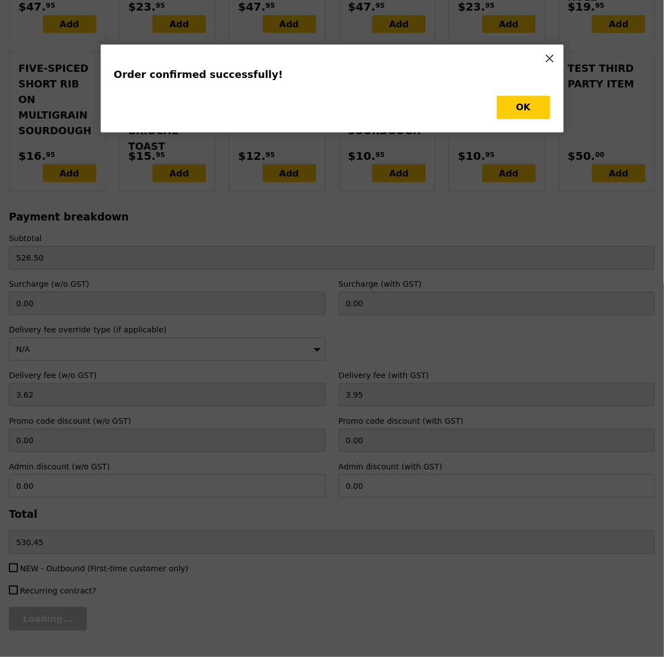
type input "Update"
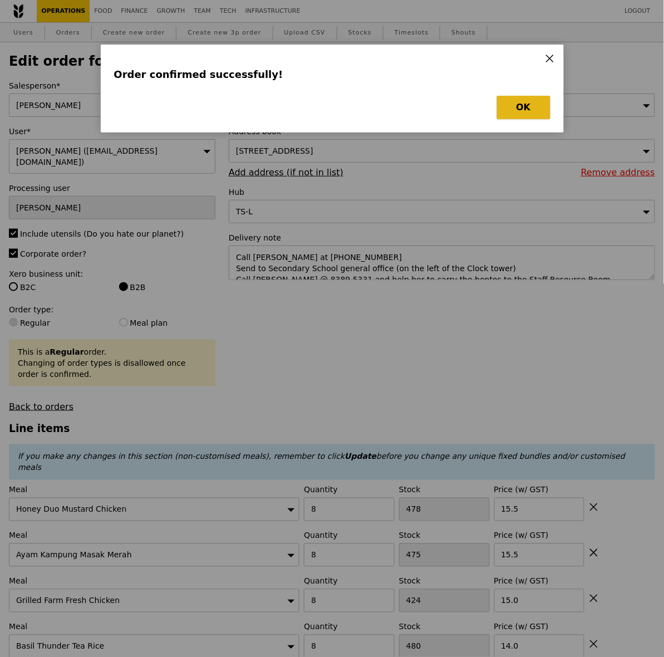
click at [509, 101] on button "OK" at bounding box center [523, 107] width 53 height 23
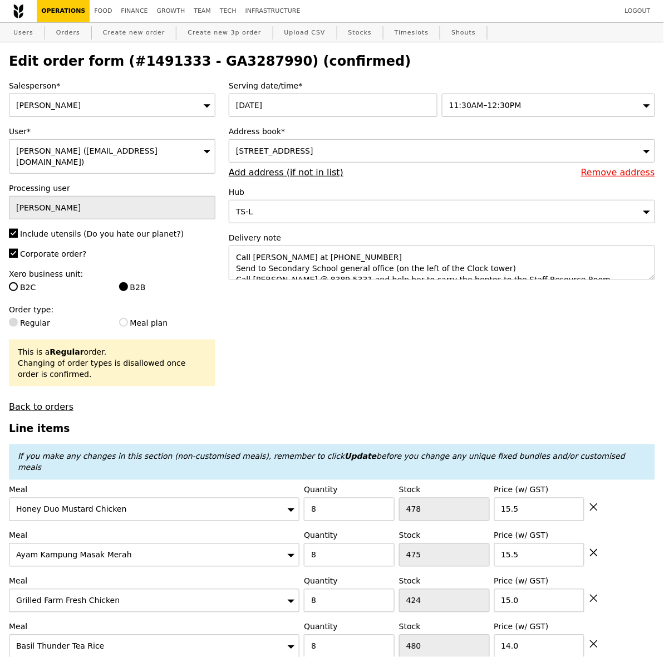
click at [228, 62] on h2 "Edit order form (#1491333 - GA3287990) (confirmed)" at bounding box center [332, 61] width 646 height 16
copy h2 "GA3287990"
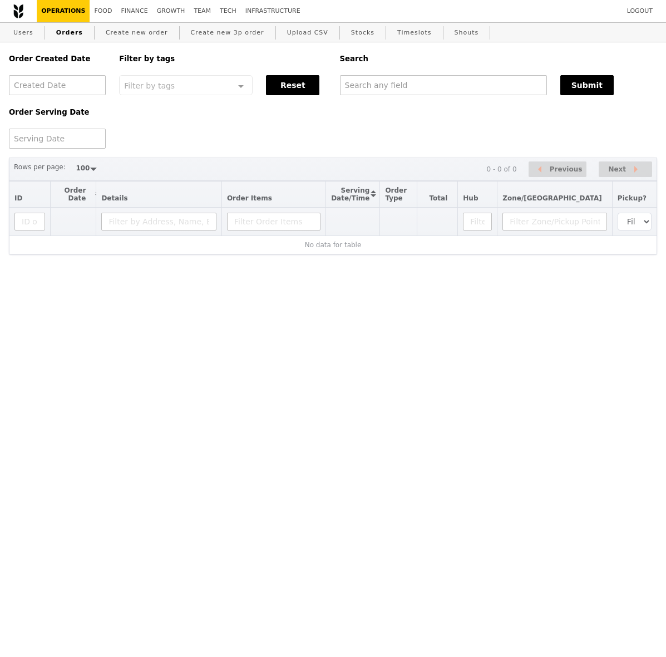
select select "100"
click at [440, 82] on div "Search Submit" at bounding box center [499, 68] width 331 height 53
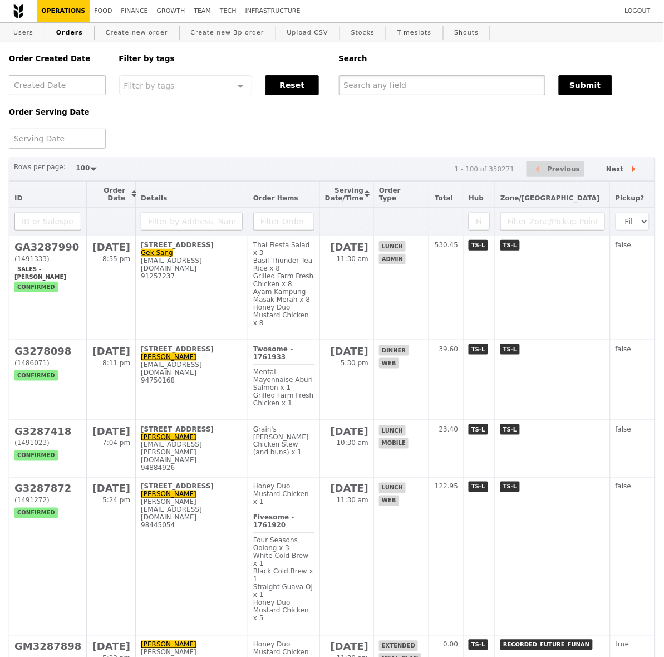
click at [440, 82] on input "text" at bounding box center [442, 85] width 207 height 20
paste input "GA3287990"
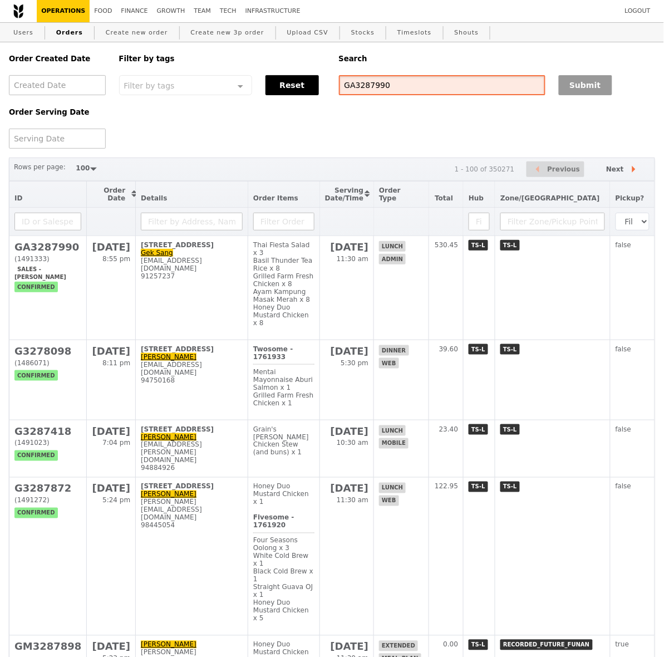
type input "GA3287990"
click at [560, 82] on button "Submit" at bounding box center [585, 85] width 53 height 20
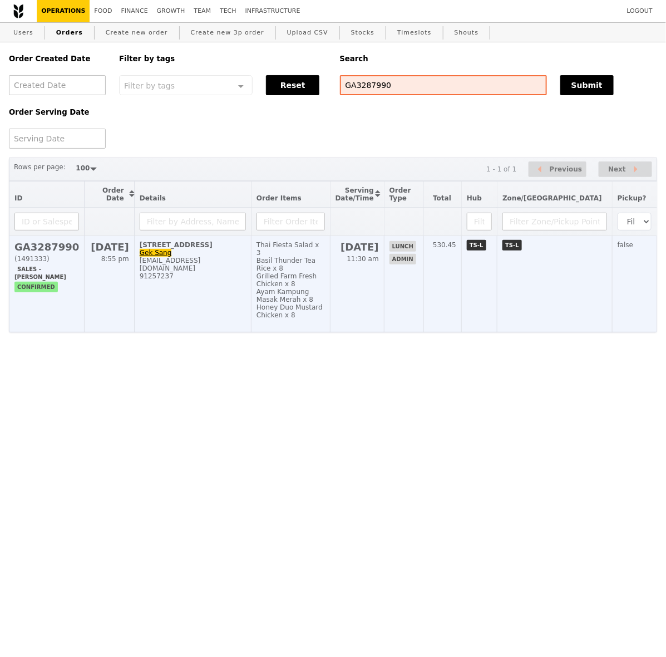
click at [200, 302] on td "9 Bishan Street 22 Gek Sang lim_gek_sang@moe.edu.sg 91257237" at bounding box center [192, 284] width 117 height 96
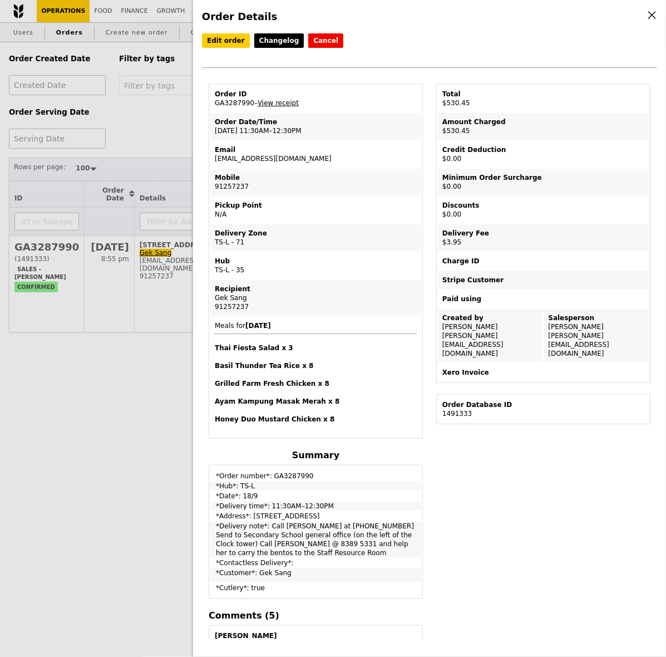
click at [159, 128] on div "Order Details Edit order Changelog Cancel Order ID GA3287990 – View receipt Ord…" at bounding box center [333, 328] width 666 height 657
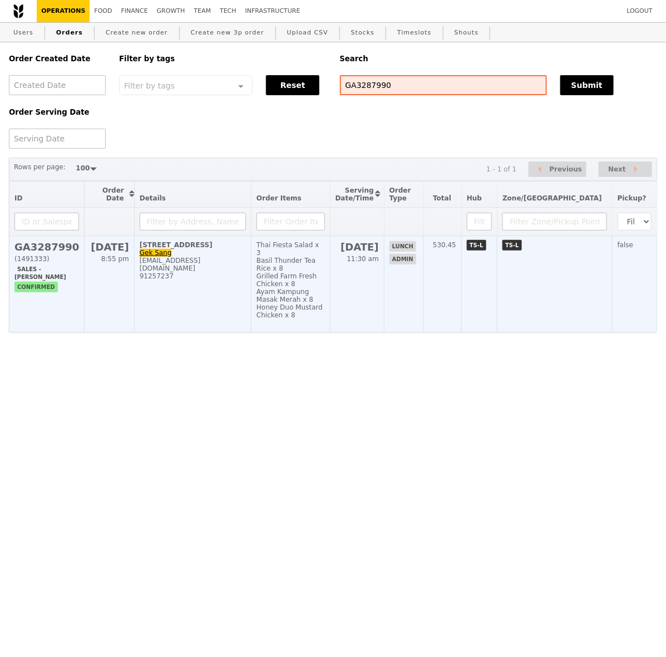
click at [218, 263] on div "lim_gek_sang@moe.edu.sg" at bounding box center [193, 265] width 106 height 16
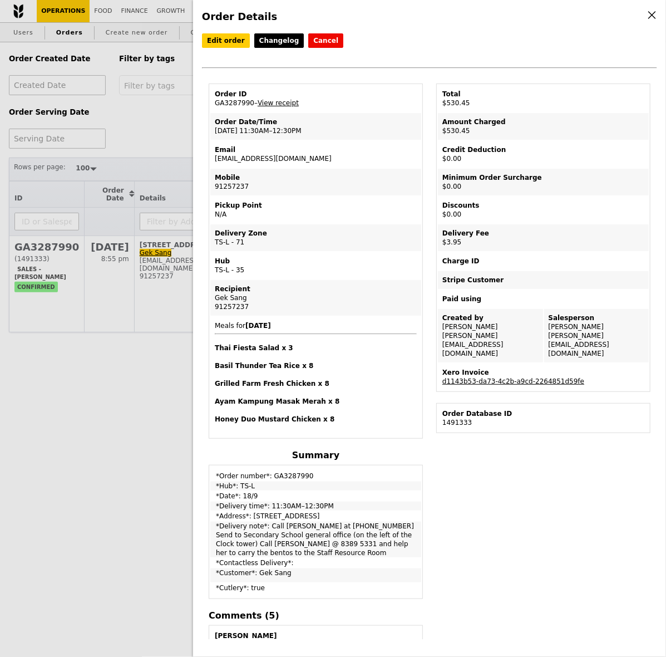
click at [518, 368] on div "Xero Invoice" at bounding box center [544, 372] width 202 height 9
click at [517, 377] on link "d1143b53-da73-4c2b-a9cd-2264851d59fe" at bounding box center [514, 381] width 142 height 8
click at [288, 104] on link "View receipt" at bounding box center [278, 103] width 41 height 8
click at [488, 523] on div "Edit order Changelog Cancel Order ID GA3287990 – View receipt Order Date/Time 1…" at bounding box center [429, 336] width 455 height 606
